Goal: Check status: Check status

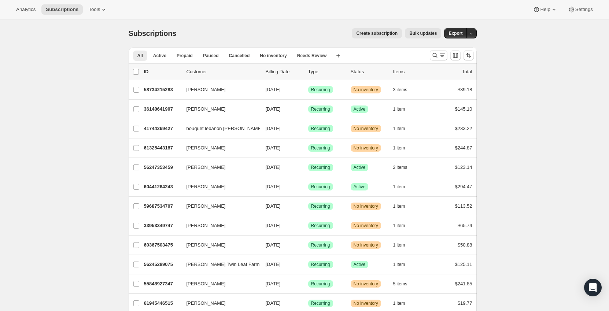
click at [429, 59] on div at bounding box center [452, 55] width 50 height 15
drag, startPoint x: 432, startPoint y: 57, endPoint x: 288, endPoint y: 71, distance: 145.1
click at [433, 56] on button "Search and filter results" at bounding box center [439, 55] width 18 height 10
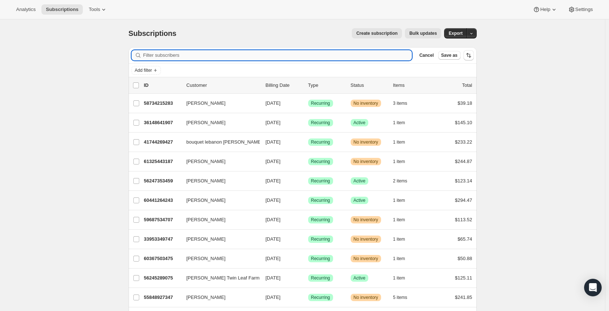
paste input "[EMAIL_ADDRESS][DOMAIN_NAME]"
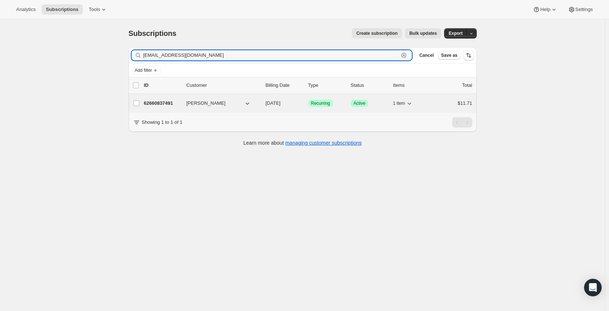
type input "[EMAIL_ADDRESS][DOMAIN_NAME]"
click at [227, 102] on button "[PERSON_NAME]" at bounding box center [218, 104] width 73 height 12
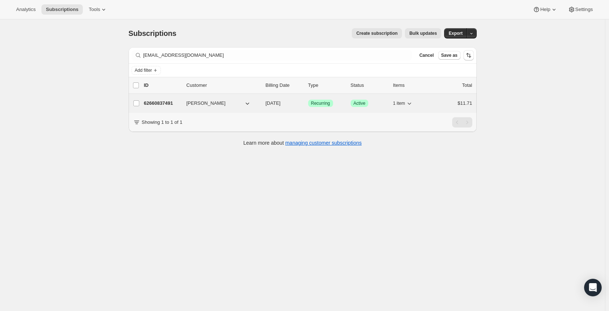
click at [203, 101] on span "[PERSON_NAME]" at bounding box center [206, 103] width 39 height 7
click at [378, 103] on p "Success Active" at bounding box center [369, 103] width 37 height 7
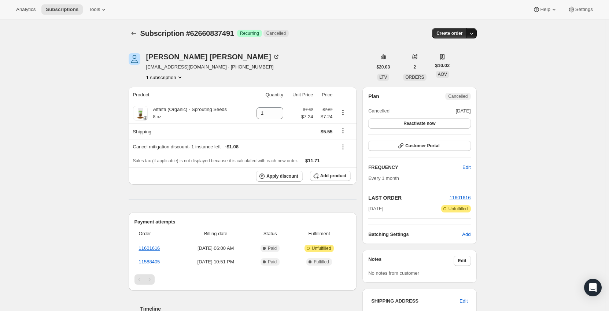
click at [472, 36] on icon "button" at bounding box center [471, 33] width 7 height 7
click at [510, 87] on div "Subscription #62660837491. This page is ready Subscription #62660837491 Success…" at bounding box center [302, 277] width 605 height 517
click at [450, 101] on div "Plan Cancelled Cancelled [DATE] Reactivate now" at bounding box center [419, 111] width 102 height 36
